Goal: Information Seeking & Learning: Learn about a topic

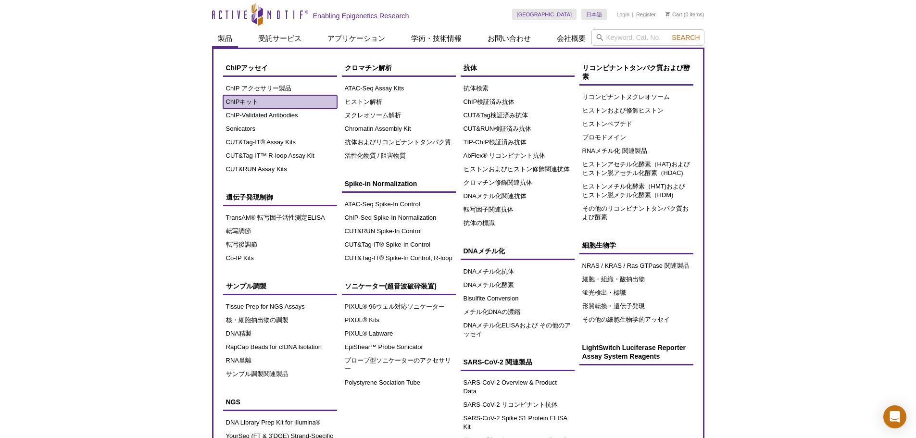
click at [246, 105] on link "ChIPキット" at bounding box center [280, 101] width 114 height 13
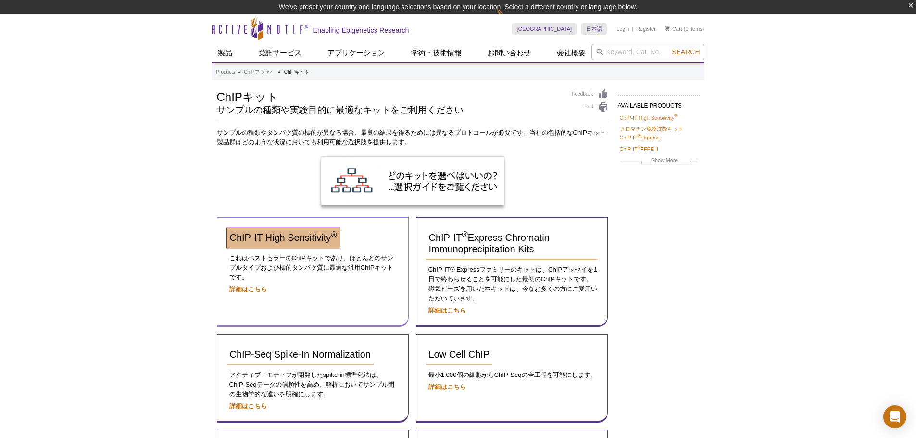
click at [290, 240] on span "ChIP-IT High Sensitivity ®" at bounding box center [283, 237] width 107 height 11
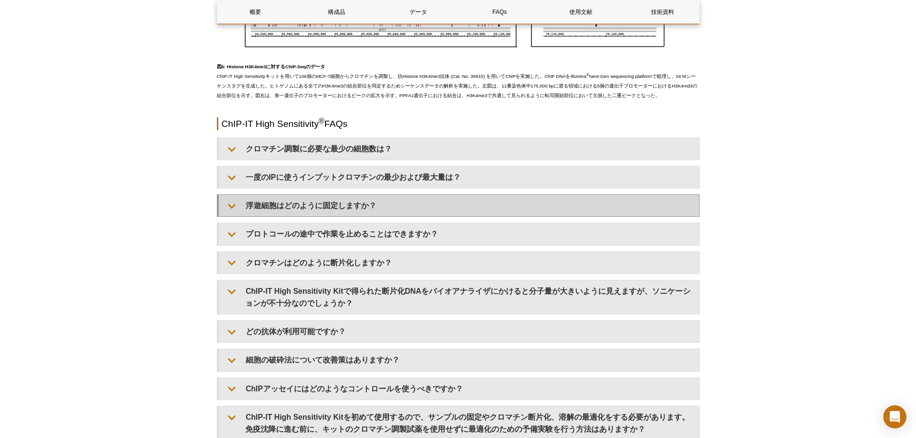
scroll to position [2727, 0]
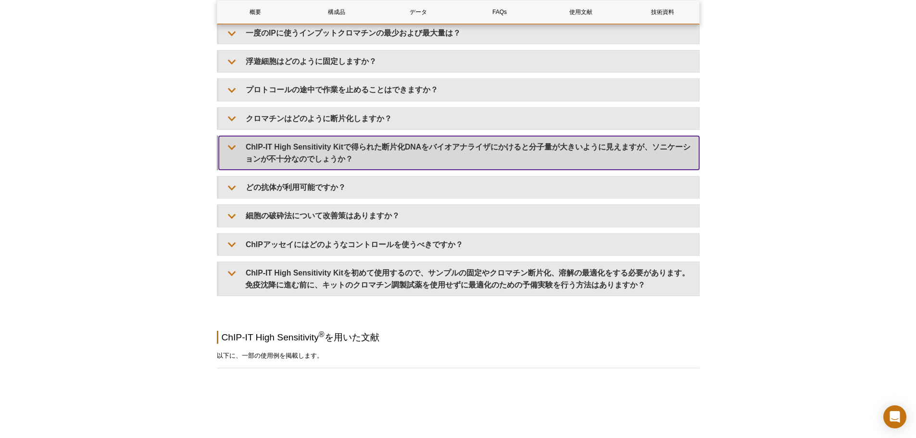
click at [383, 170] on summary "ChIP-IT High Sensitivity Kitで得られた断片化DNAをバイオアナライザにかけると分子量が大きいように見えますが、ソニケーションが不十…" at bounding box center [459, 153] width 480 height 34
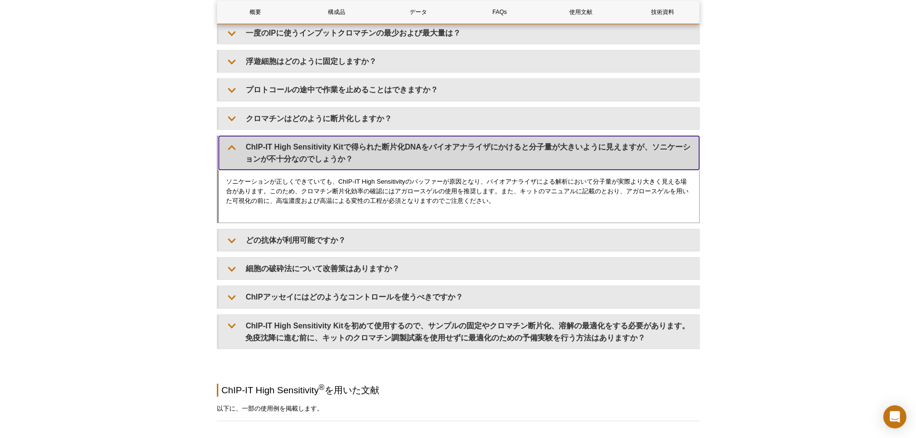
scroll to position [2775, 0]
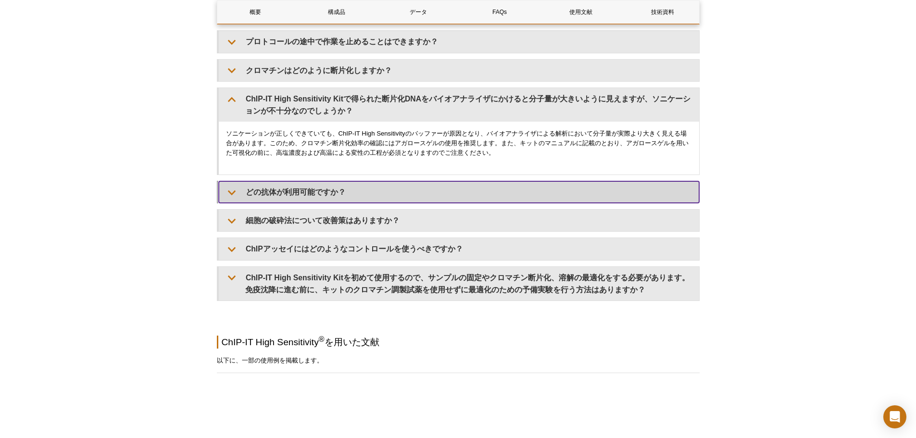
click at [437, 203] on summary "どの抗体が利用可能ですか？" at bounding box center [459, 192] width 480 height 22
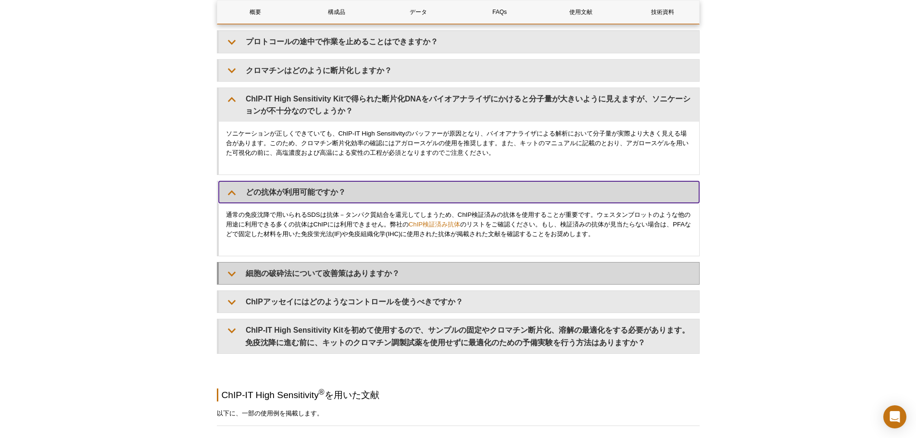
scroll to position [2823, 0]
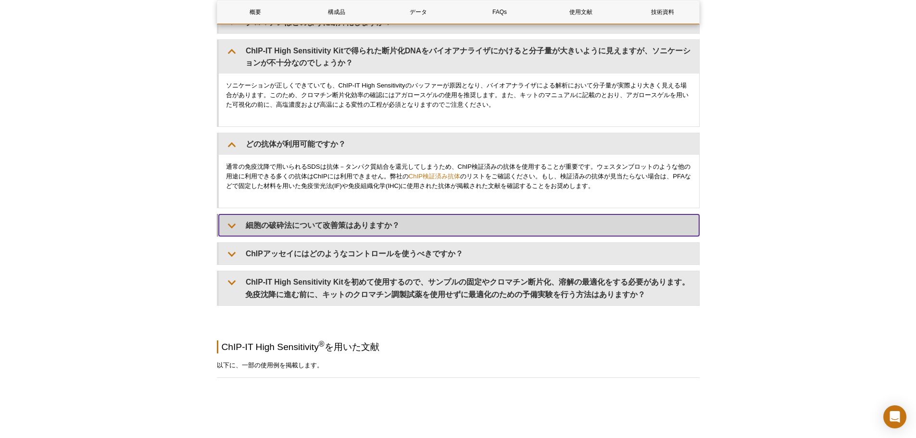
click at [447, 236] on summary "細胞の破砕法について改善策はありますか？" at bounding box center [459, 226] width 480 height 22
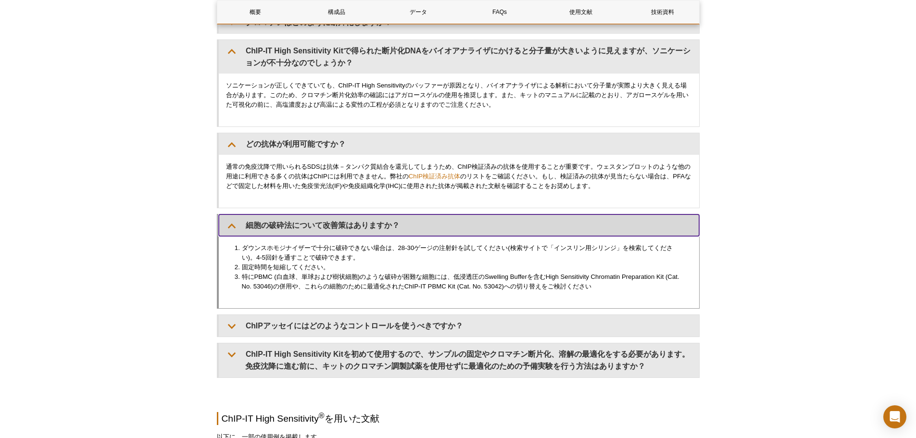
scroll to position [2919, 0]
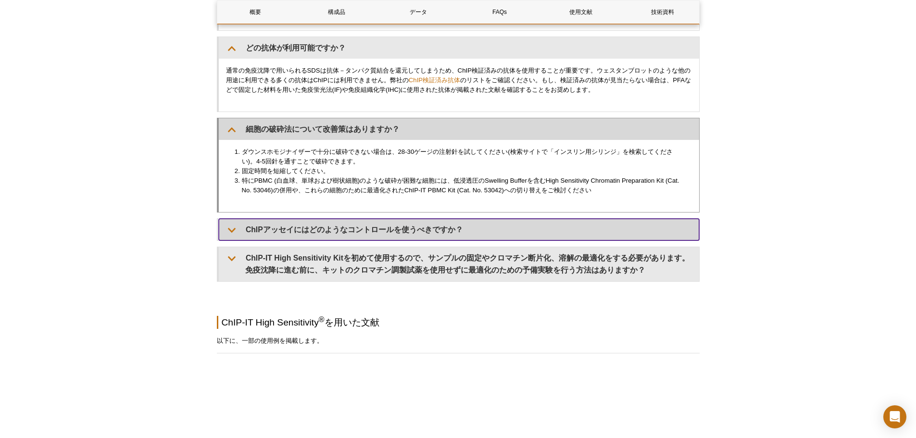
click at [448, 240] on summary "ChIPアッセイにはどのようなコントロールを使うべきですか？" at bounding box center [459, 230] width 480 height 22
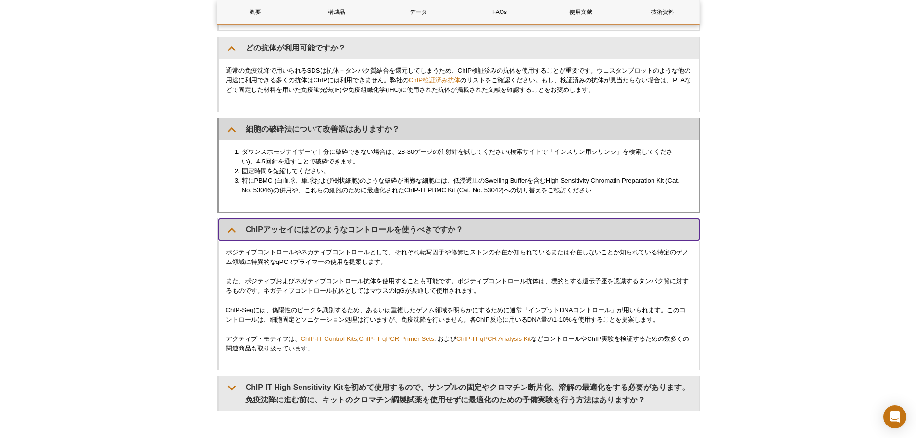
scroll to position [3064, 0]
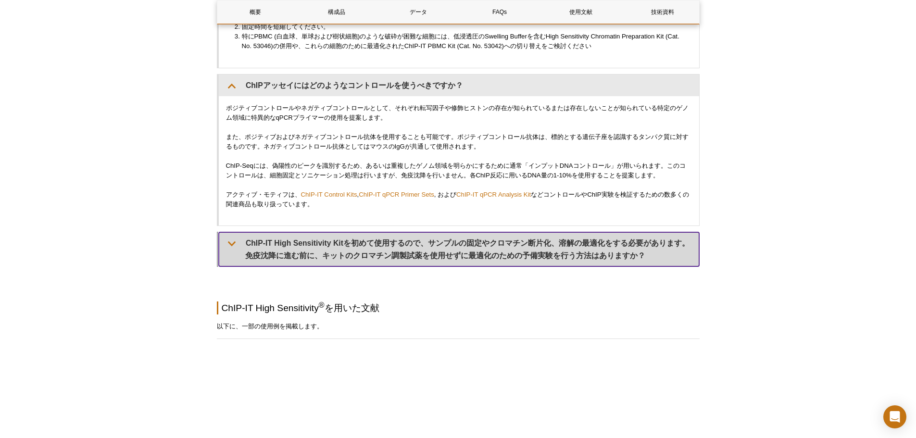
click at [455, 266] on summary "ChIP-IT High Sensitivity Kitを初めて使用するので、サンプルの固定やクロマチン断片化、溶解の最適化をする必要があります。免疫沈降に進…" at bounding box center [459, 249] width 480 height 34
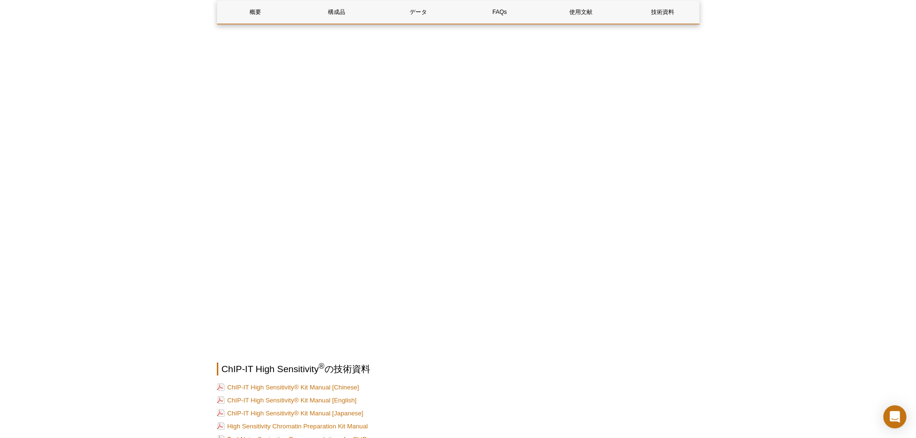
scroll to position [3785, 0]
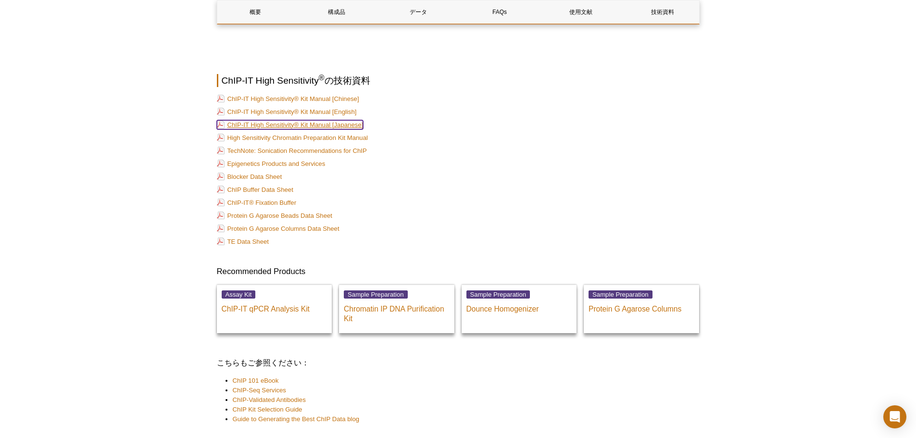
click at [361, 129] on link "ChIP-IT High Sensitivity® Kit Manual [Japanese]" at bounding box center [290, 124] width 147 height 9
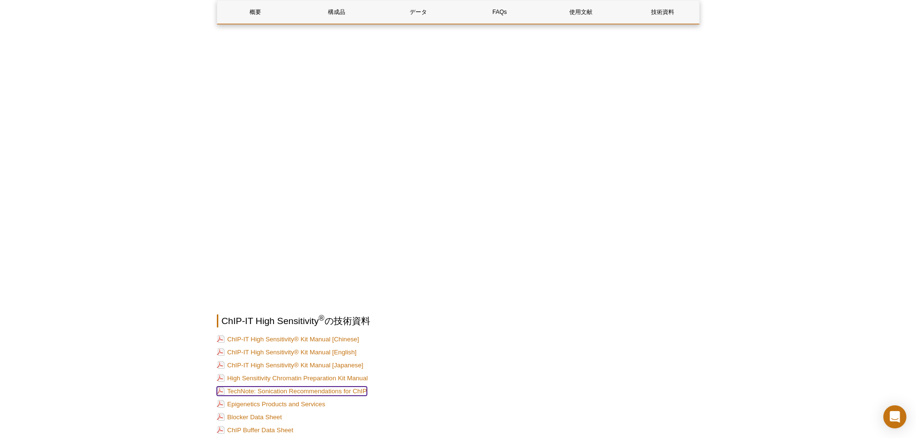
scroll to position [3641, 0]
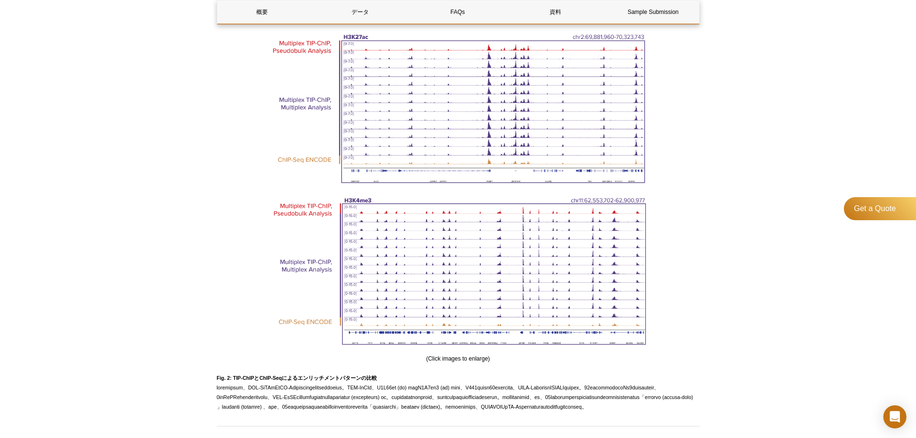
scroll to position [531, 0]
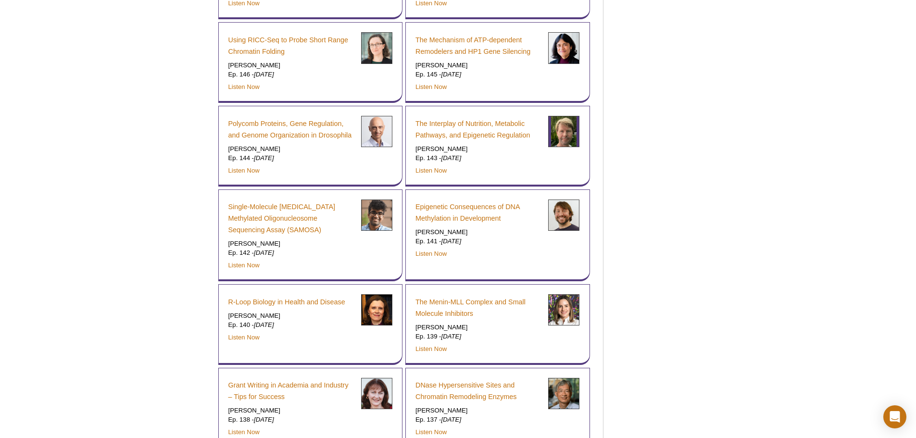
scroll to position [818, 0]
